Goal: Communication & Community: Answer question/provide support

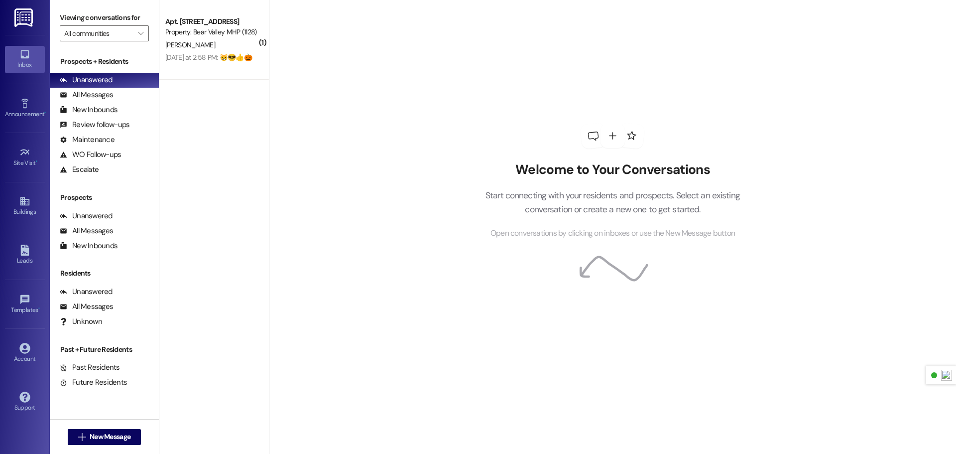
click at [20, 22] on img at bounding box center [24, 17] width 20 height 18
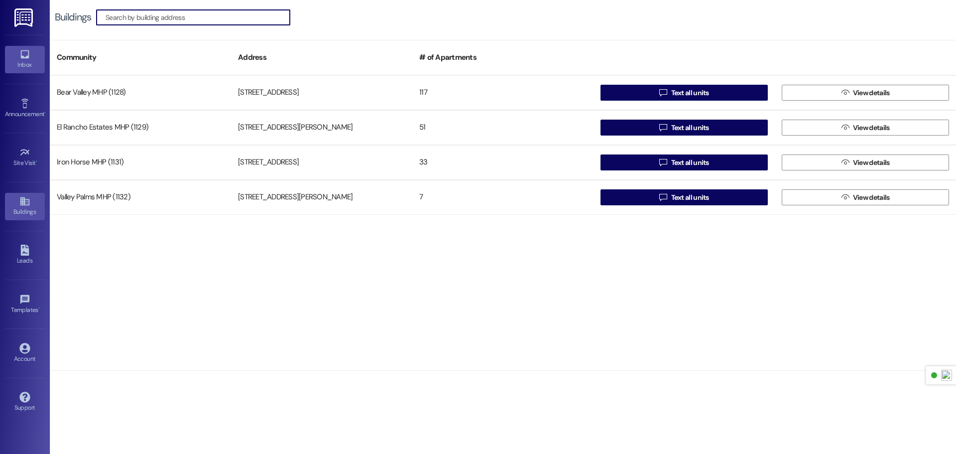
click at [19, 68] on div "Inbox" at bounding box center [25, 65] width 50 height 10
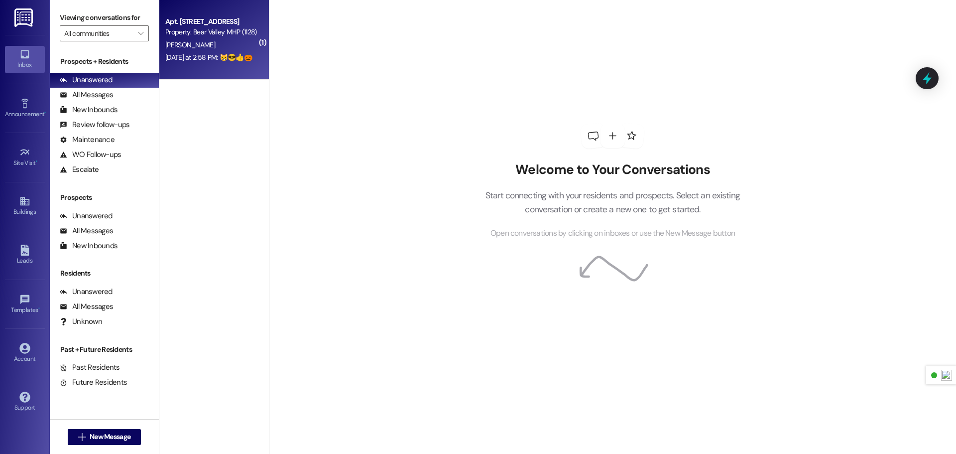
click at [234, 55] on div "[DATE] at 2:58 PM: 😸😎👍🎃 [DATE] at 2:58 PM: 😸😎👍🎃" at bounding box center [208, 57] width 87 height 9
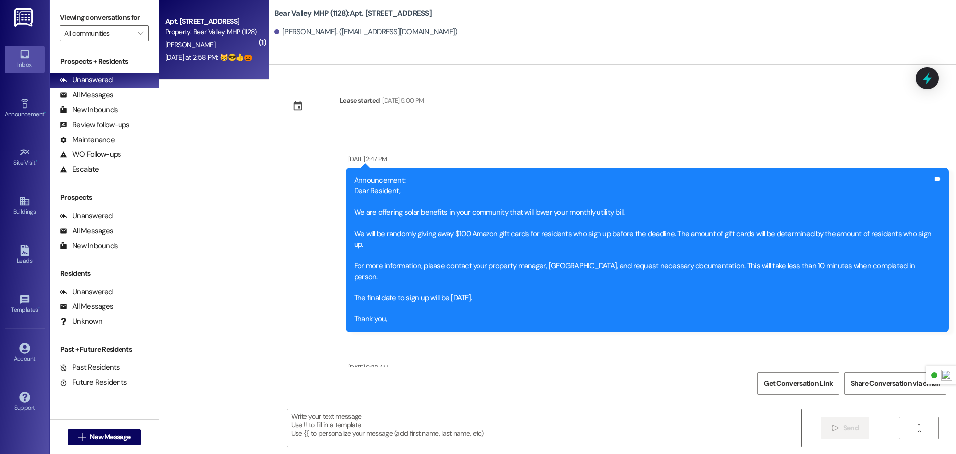
scroll to position [38226, 0]
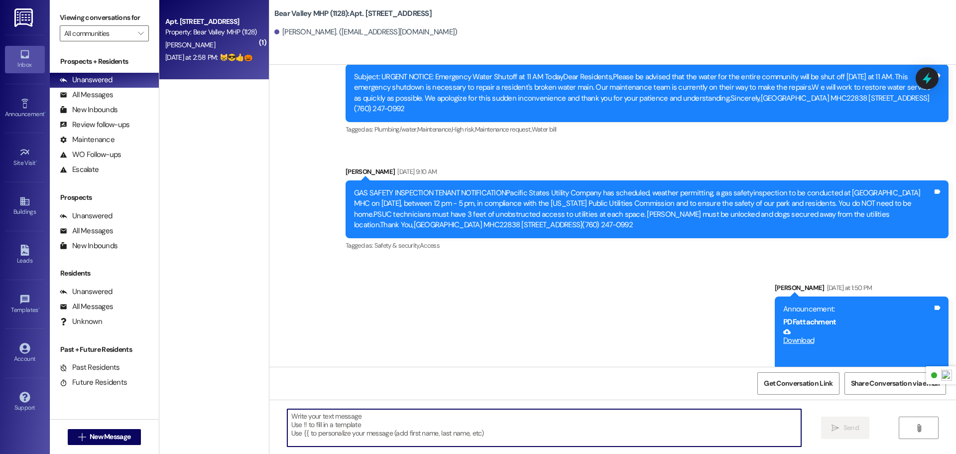
click at [414, 441] on textarea at bounding box center [544, 427] width 514 height 37
type textarea "You're welcome"
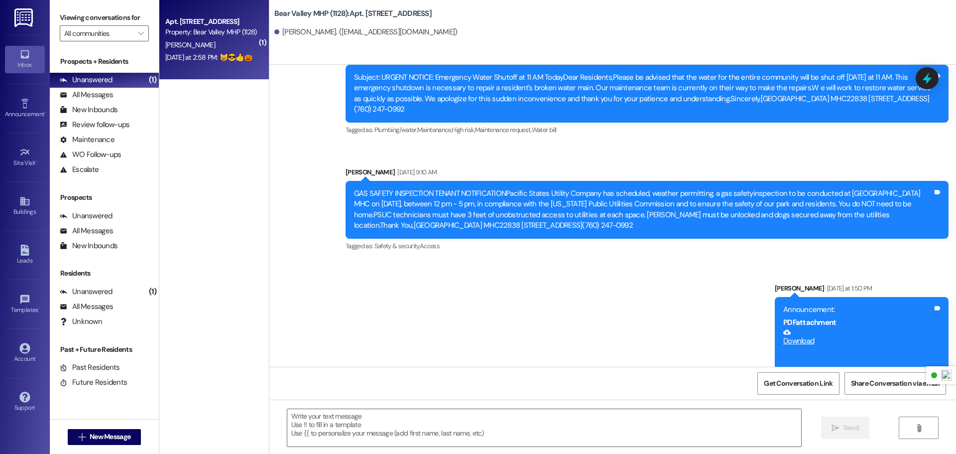
click at [27, 11] on img at bounding box center [24, 17] width 20 height 18
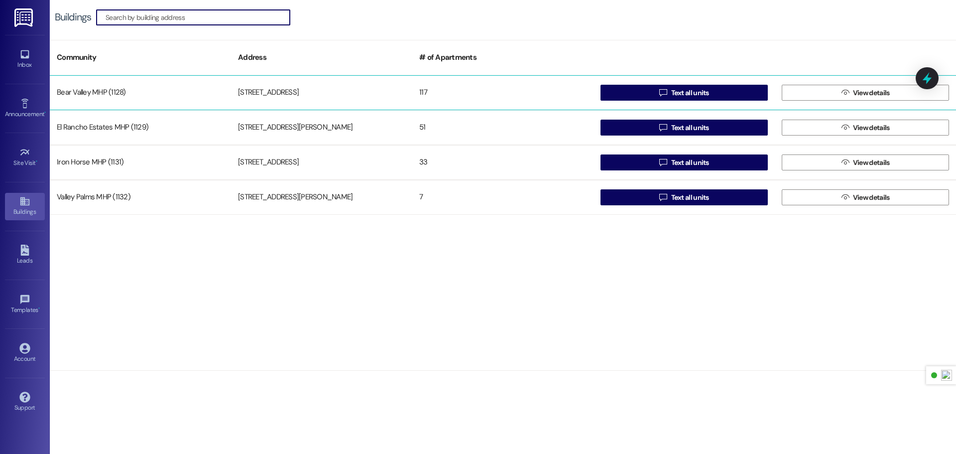
click at [106, 93] on div "Bear Valley MHP (1128)" at bounding box center [140, 93] width 181 height 20
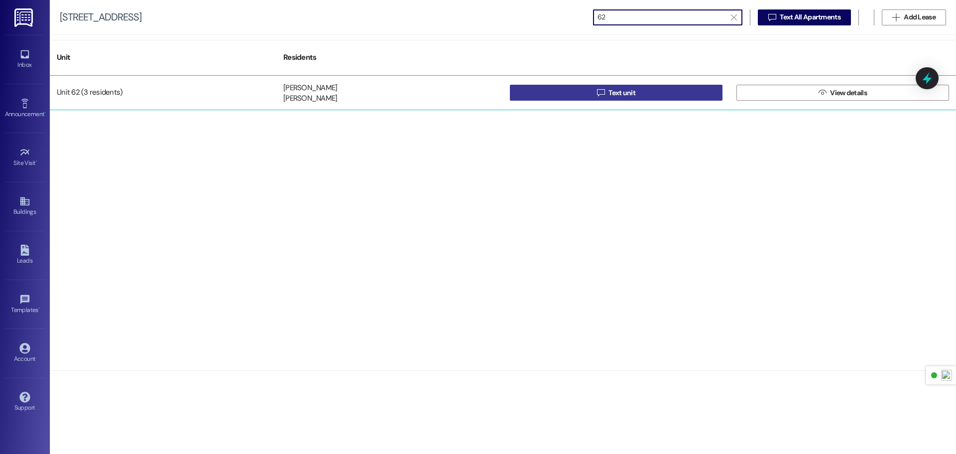
type input "62"
click at [662, 95] on button " Text unit" at bounding box center [616, 93] width 213 height 16
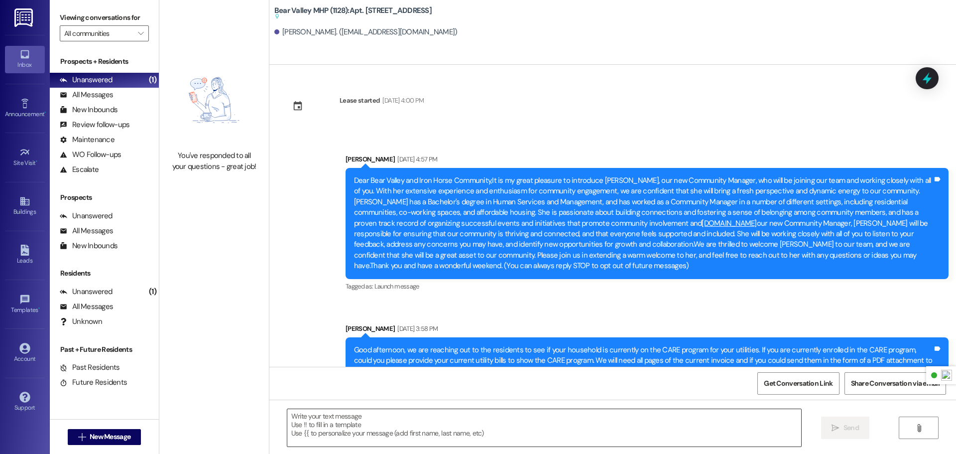
scroll to position [17982, 0]
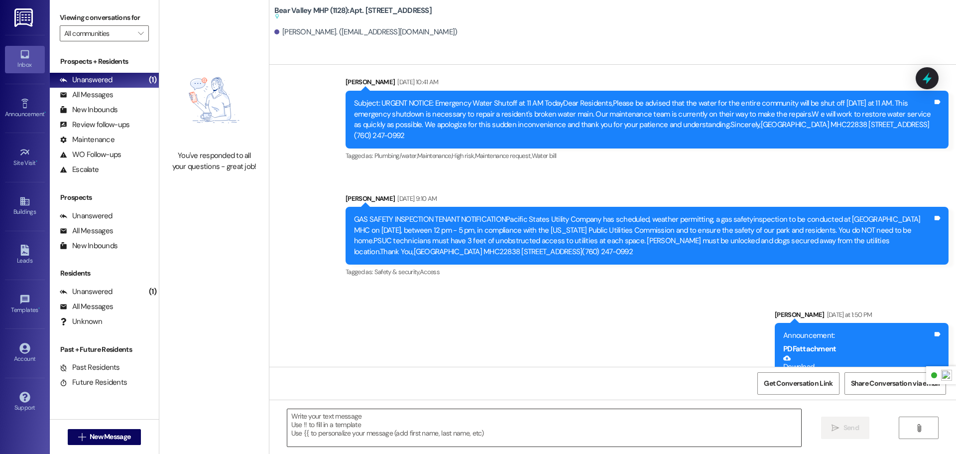
click at [367, 421] on textarea at bounding box center [544, 427] width 514 height 37
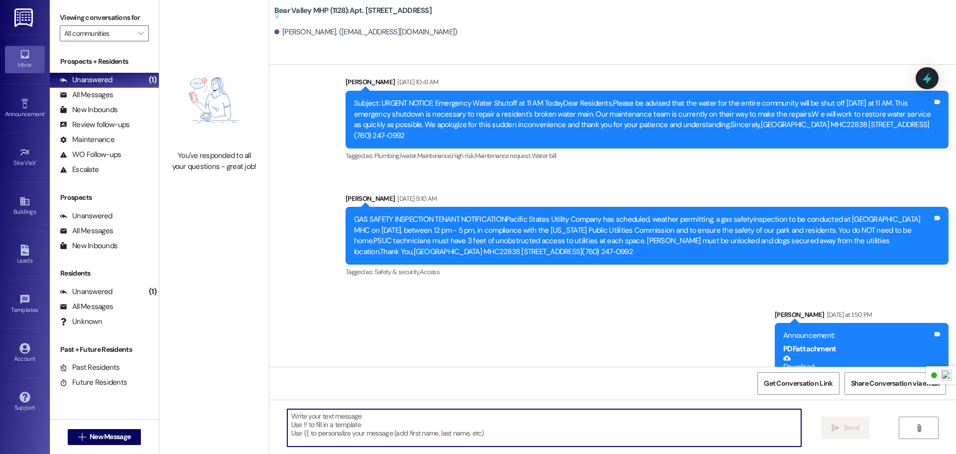
paste textarea "Hi [PERSON_NAME], I am finalizing adding [PERSON_NAME] to the lease. I do not s…"
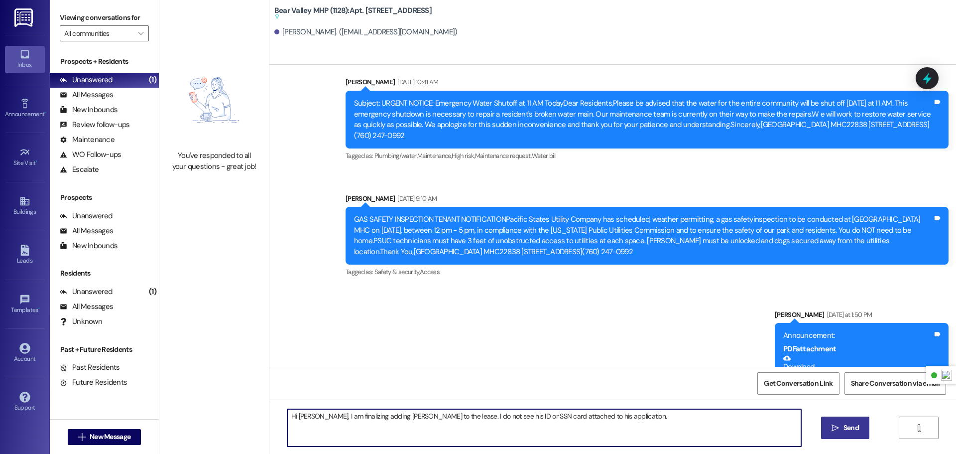
type textarea "Hi [PERSON_NAME], I am finalizing adding [PERSON_NAME] to the lease. I do not s…"
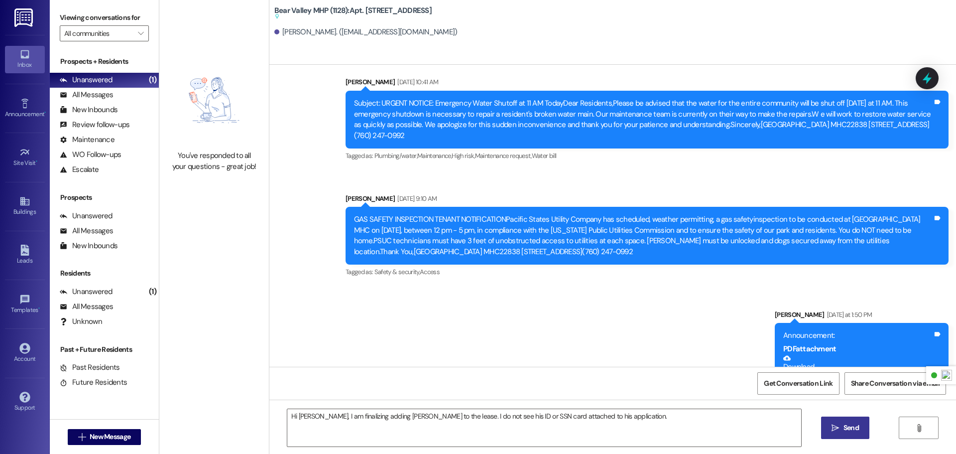
click at [863, 432] on button " Send" at bounding box center [845, 427] width 48 height 22
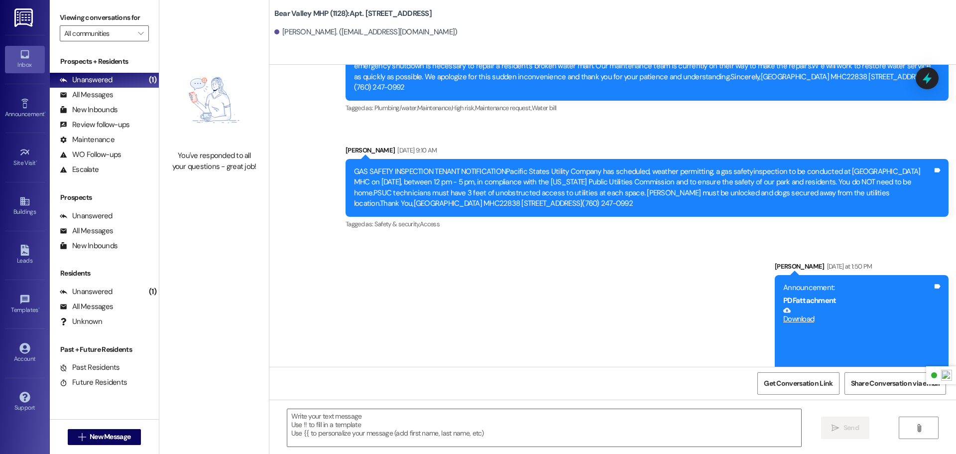
scroll to position [18026, 0]
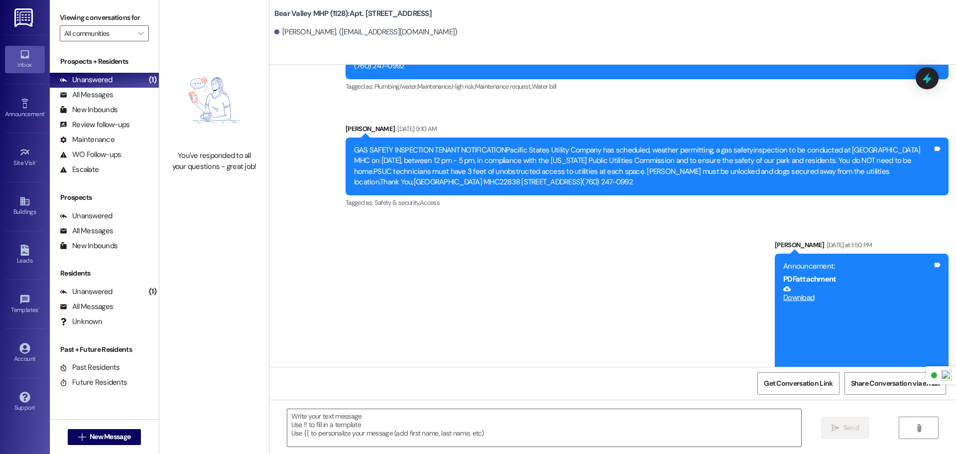
click at [34, 17] on img at bounding box center [24, 17] width 20 height 18
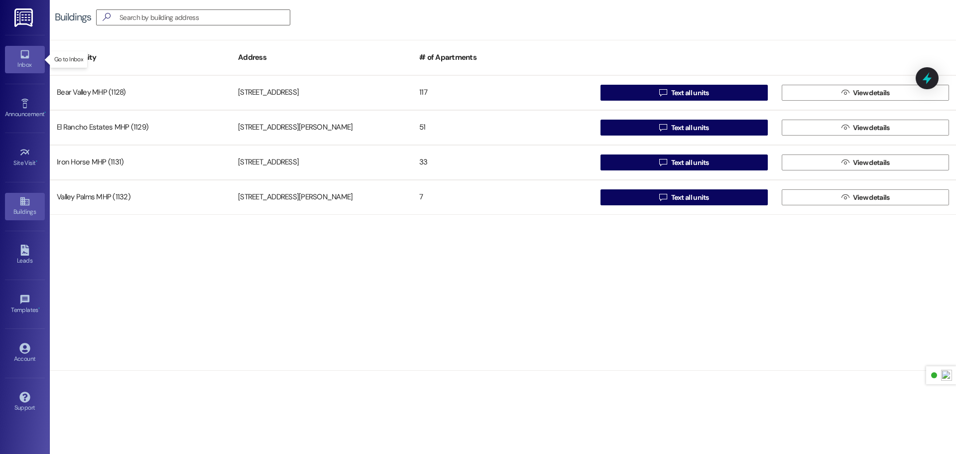
click at [34, 57] on link "Inbox" at bounding box center [25, 59] width 40 height 27
